Goal: Task Accomplishment & Management: Complete application form

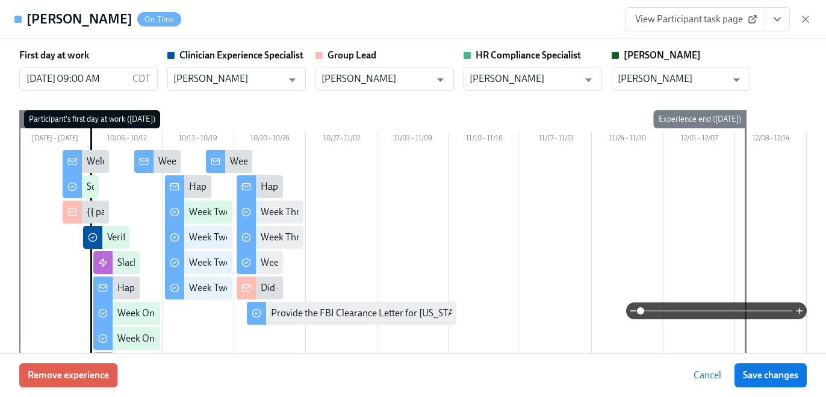
scroll to position [302, 0]
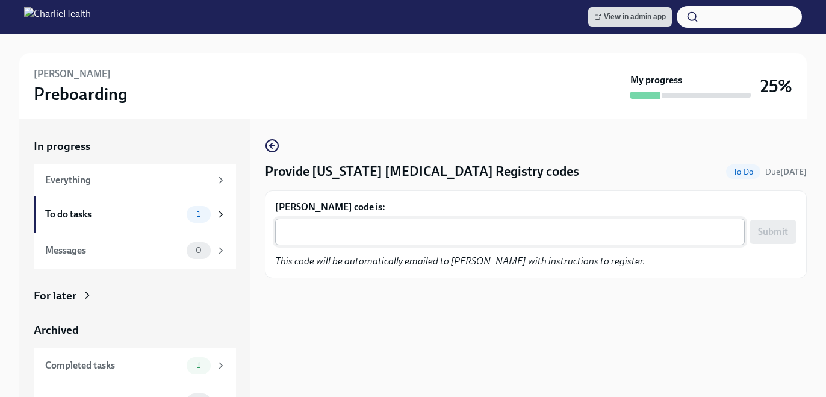
click at [343, 226] on textarea "[PERSON_NAME] code is:" at bounding box center [509, 231] width 455 height 14
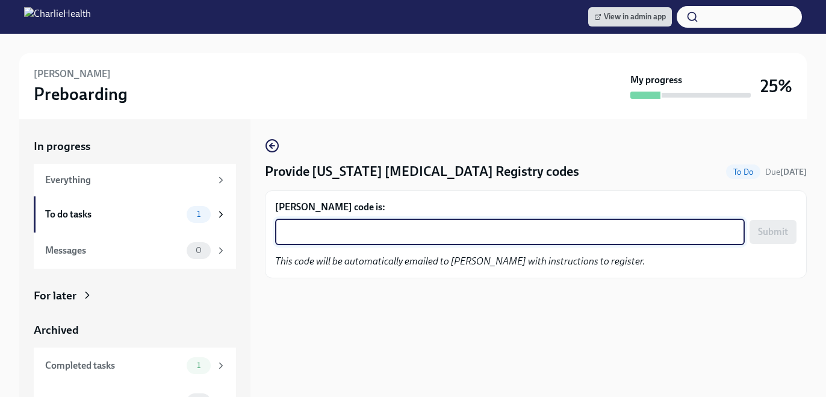
paste textarea "P4YQXMD9YXXT"
type textarea "P4YQXMD9YXXT"
click at [767, 225] on button "Submit" at bounding box center [772, 232] width 47 height 24
